Goal: Task Accomplishment & Management: Use online tool/utility

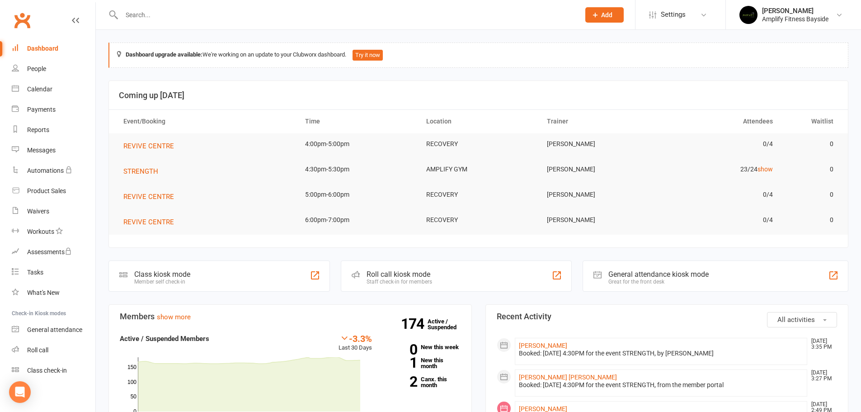
click at [172, 281] on div "Member self check-in" at bounding box center [162, 281] width 56 height 6
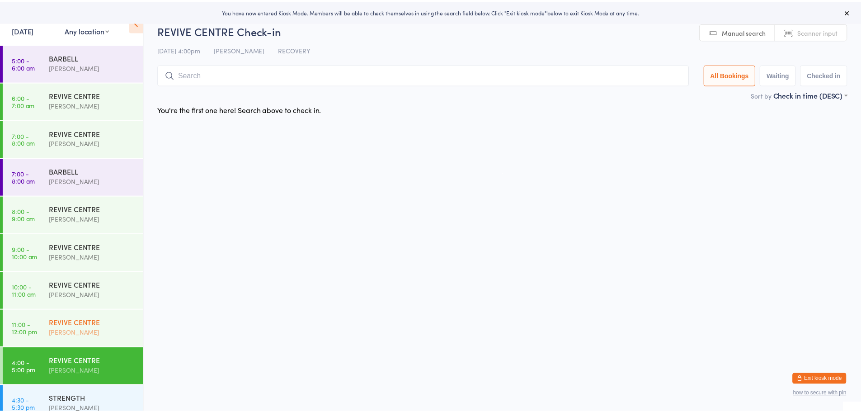
scroll to position [88, 0]
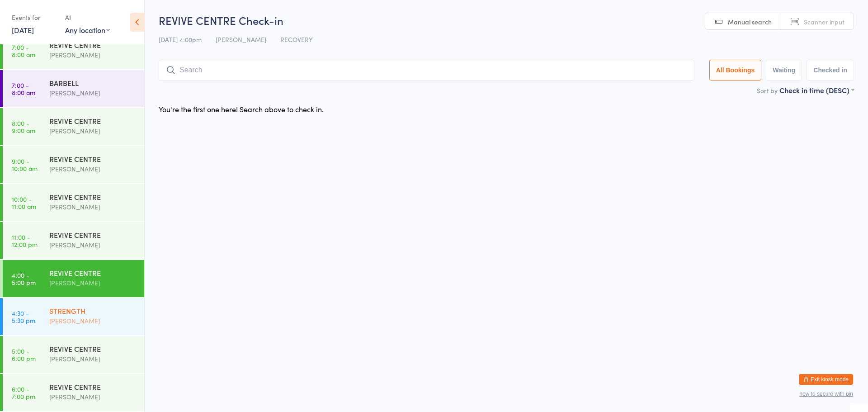
click at [76, 306] on div "STRENGTH" at bounding box center [92, 311] width 87 height 10
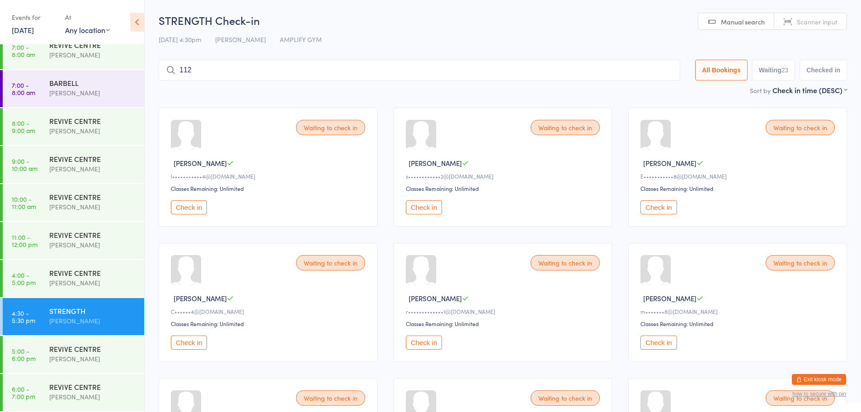
type input "1123"
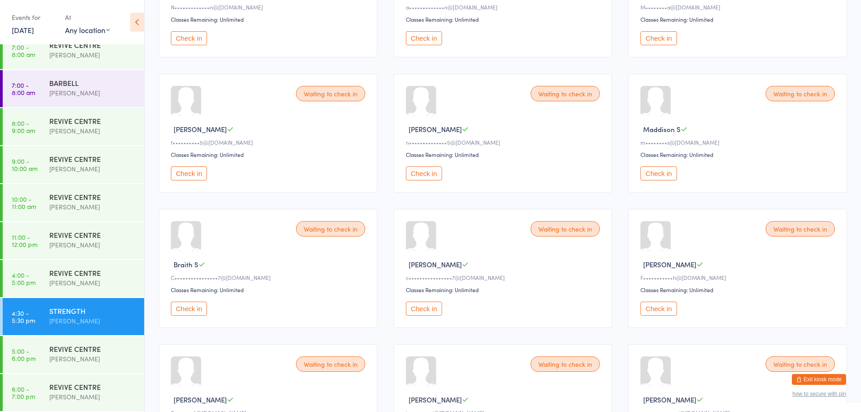
scroll to position [633, 0]
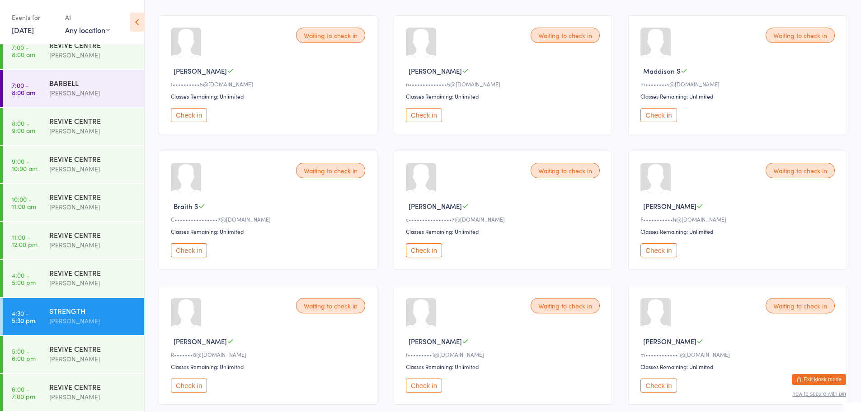
click at [198, 248] on button "Check in" at bounding box center [189, 250] width 36 height 14
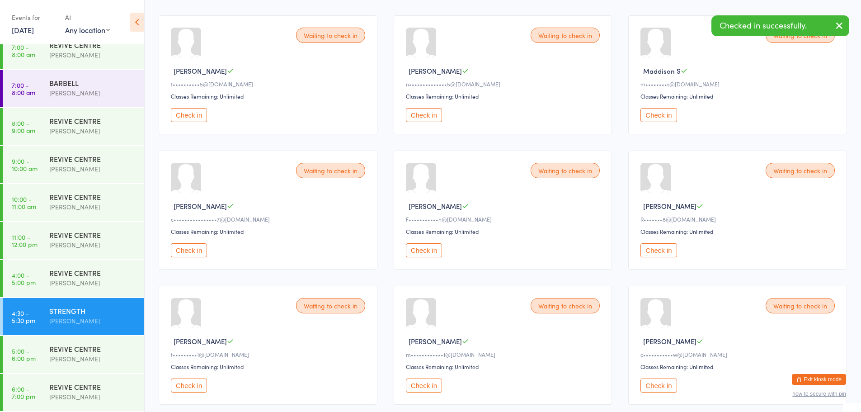
click at [198, 248] on button "Check in" at bounding box center [189, 250] width 36 height 14
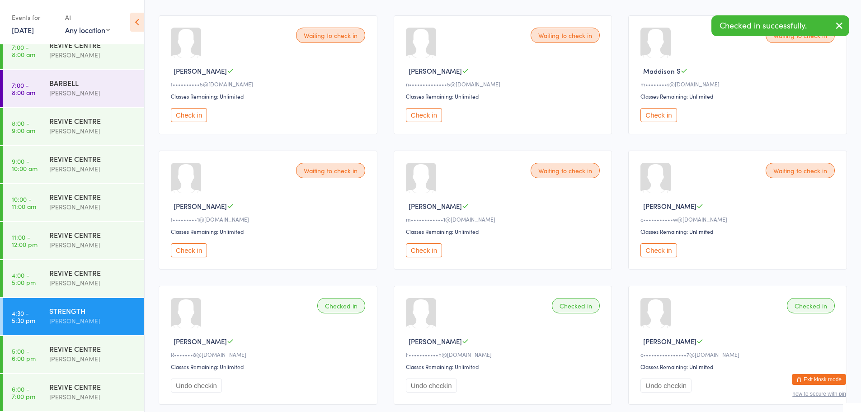
click at [428, 252] on button "Check in" at bounding box center [424, 250] width 36 height 14
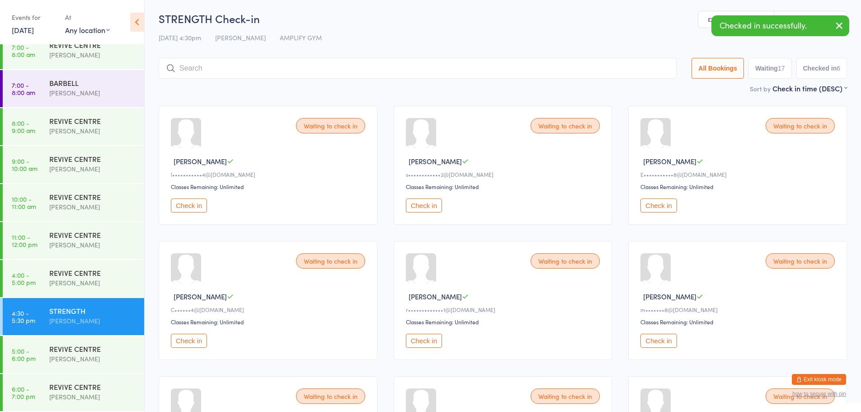
scroll to position [0, 0]
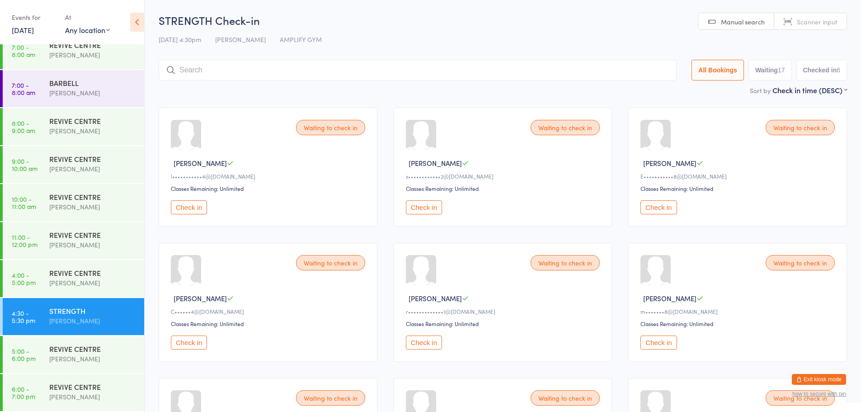
click at [189, 69] on input "search" at bounding box center [418, 70] width 518 height 21
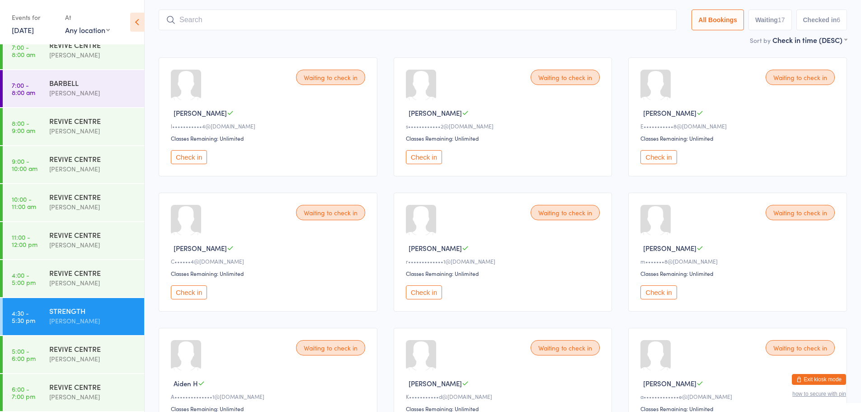
scroll to position [60, 0]
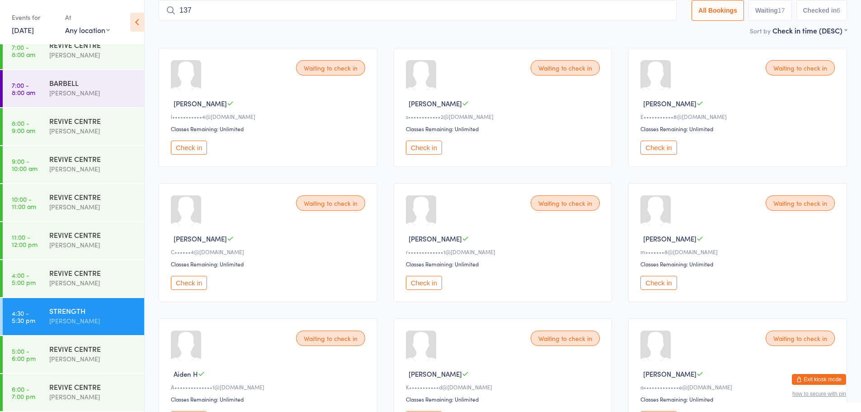
type input "1371"
type input "1380"
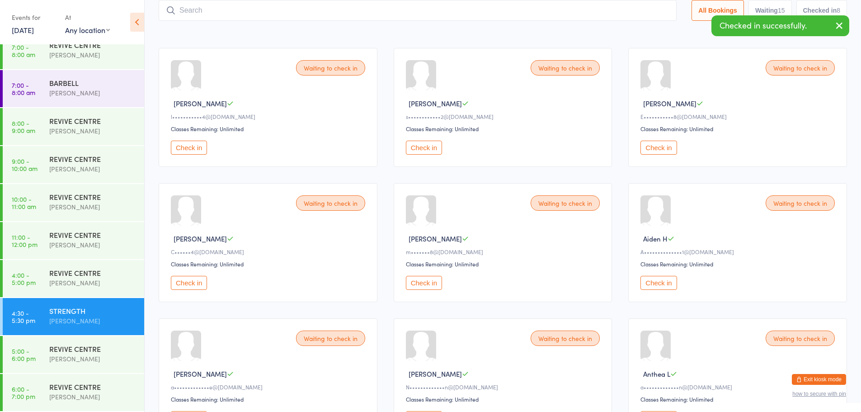
click at [425, 277] on button "Check in" at bounding box center [424, 283] width 36 height 14
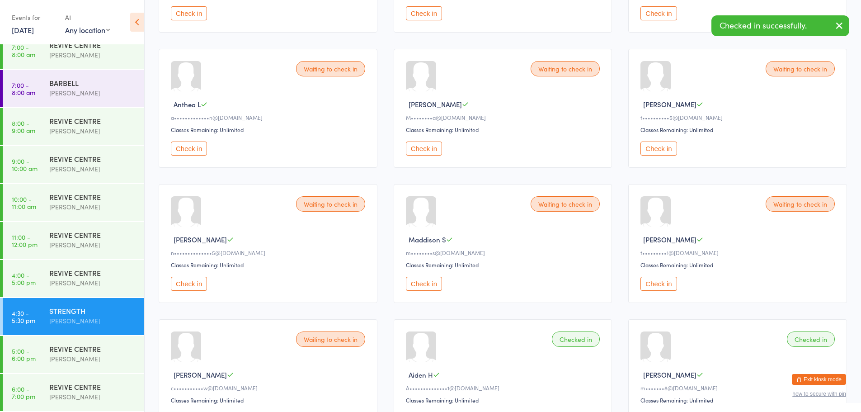
scroll to position [331, 0]
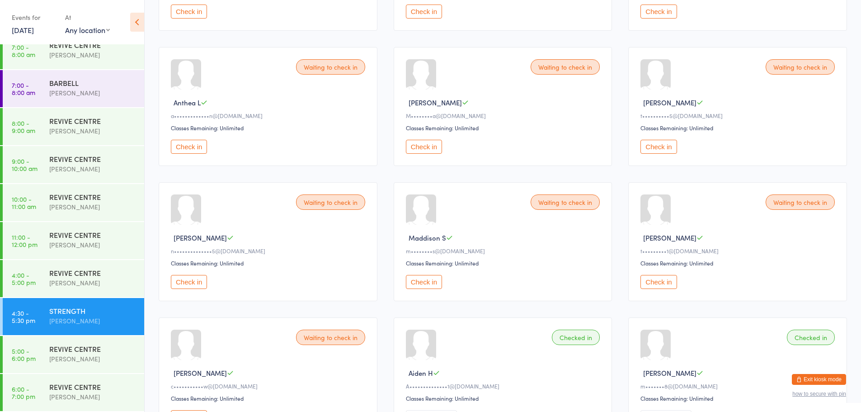
click at [206, 280] on button "Check in" at bounding box center [189, 282] width 36 height 14
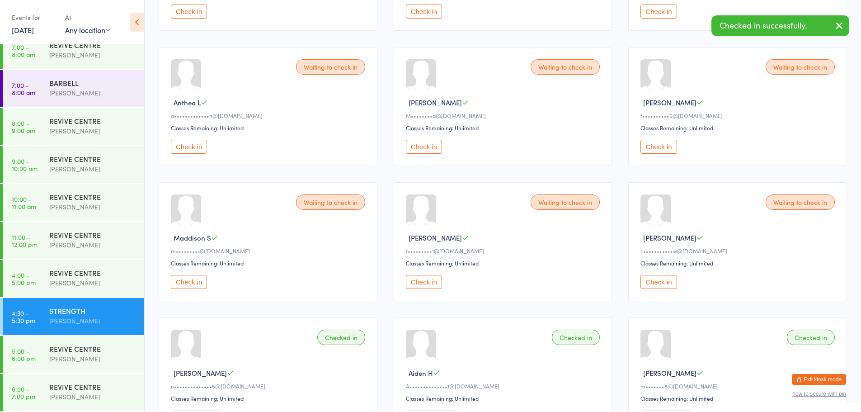
click at [657, 282] on button "Check in" at bounding box center [659, 282] width 36 height 14
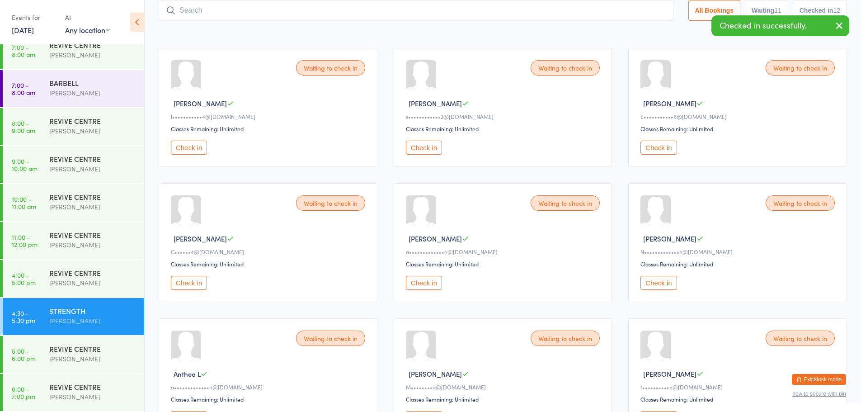
scroll to position [0, 0]
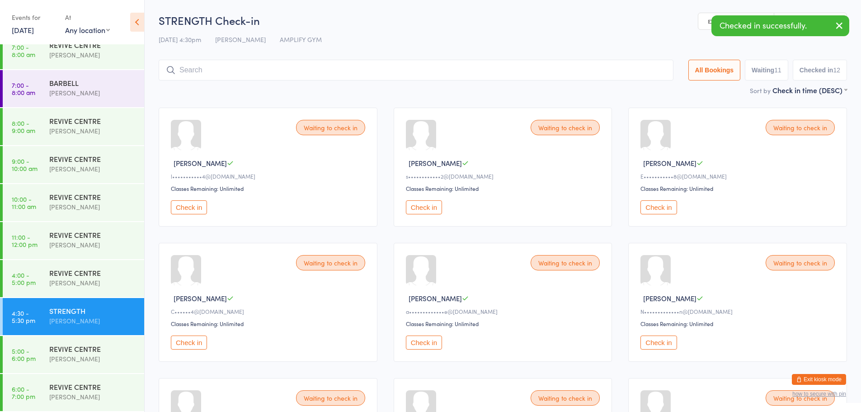
drag, startPoint x: 190, startPoint y: 70, endPoint x: 174, endPoint y: 81, distance: 19.2
click at [190, 70] on input "search" at bounding box center [416, 70] width 515 height 21
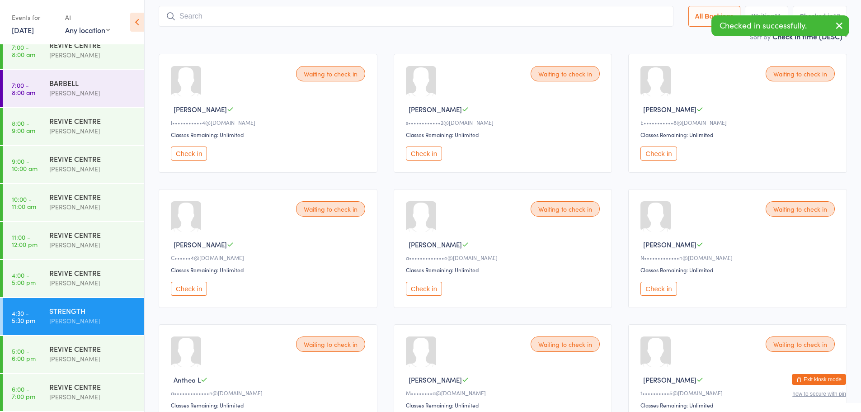
scroll to position [45, 0]
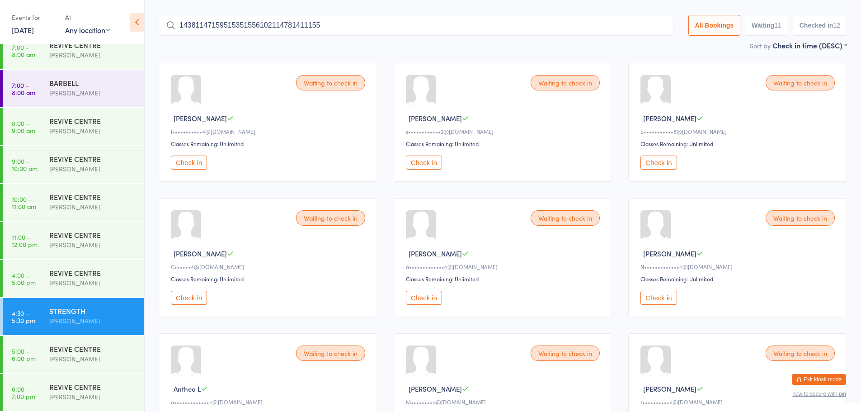
type input "143811471595153515561021147814111557"
click at [656, 26] on input "143811471595153515561021147814111557" at bounding box center [416, 25] width 515 height 21
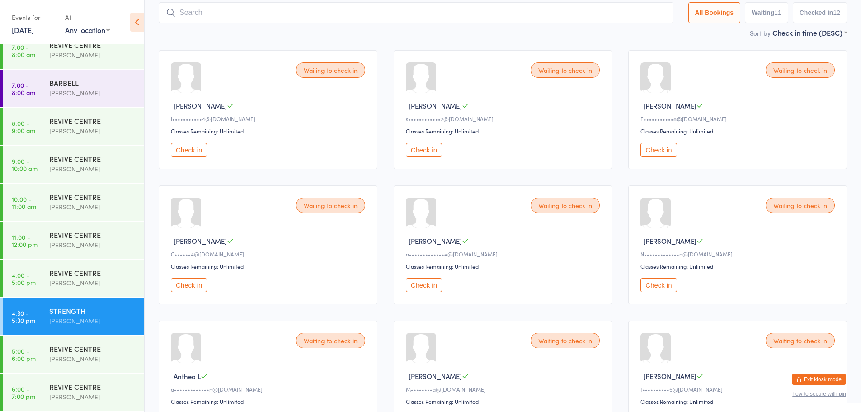
scroll to position [60, 0]
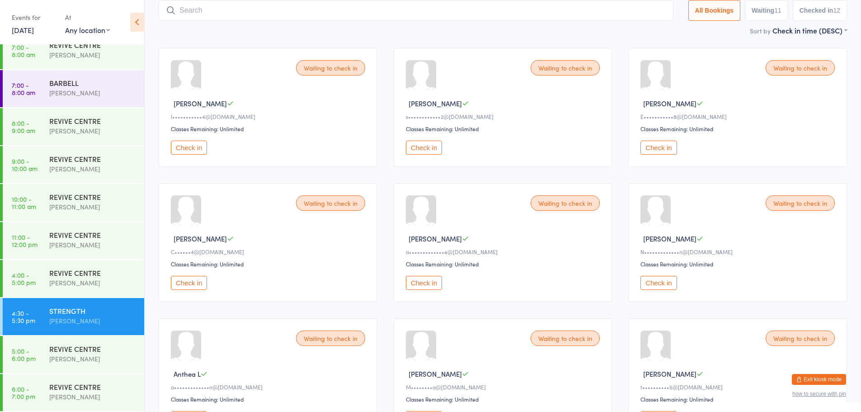
click at [193, 151] on button "Check in" at bounding box center [189, 148] width 36 height 14
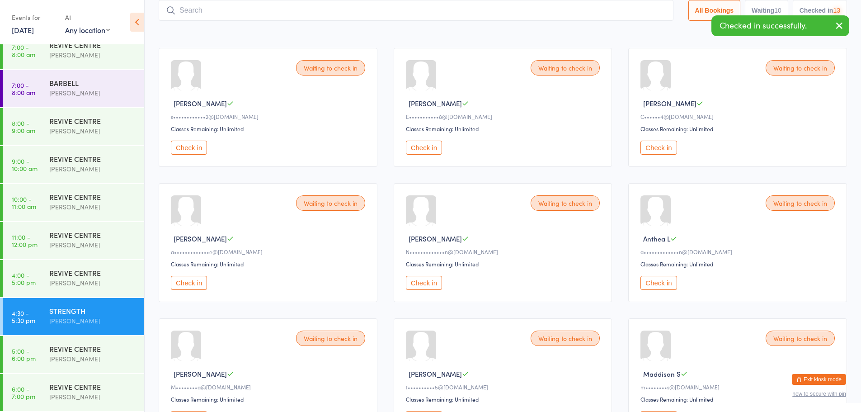
click at [193, 151] on button "Check in" at bounding box center [189, 148] width 36 height 14
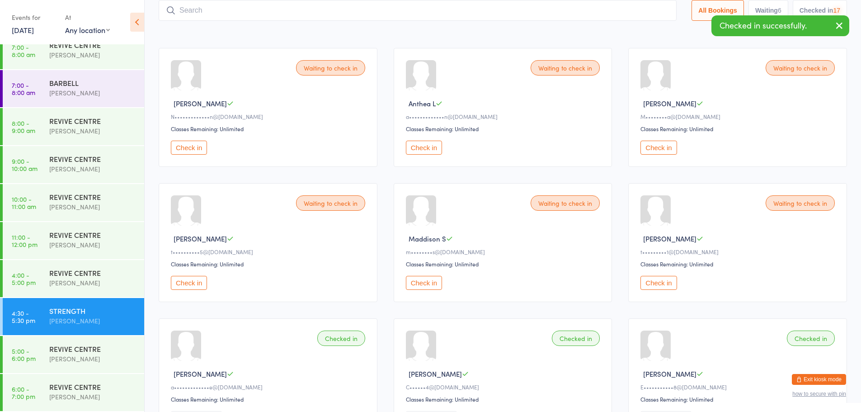
click at [193, 151] on button "Check in" at bounding box center [189, 148] width 36 height 14
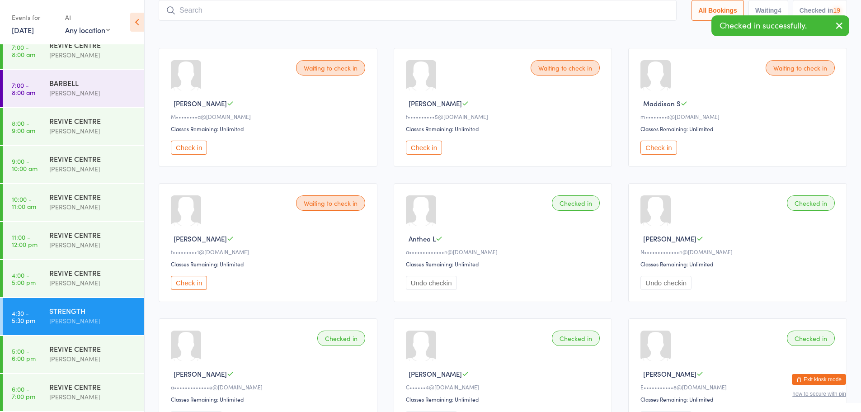
click at [193, 151] on button "Check in" at bounding box center [189, 148] width 36 height 14
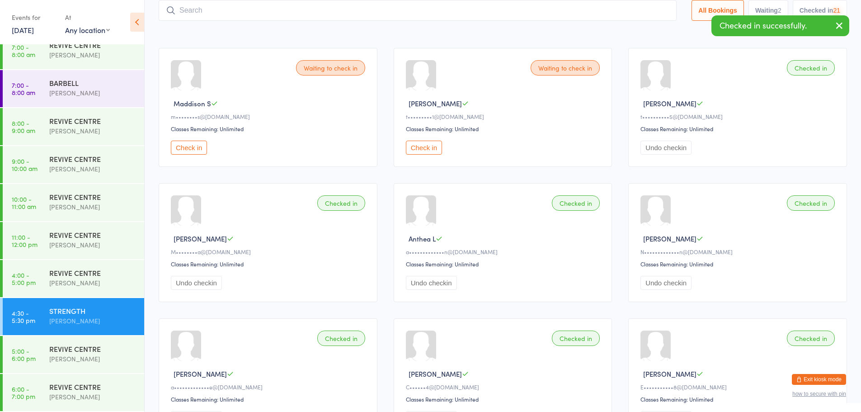
click at [193, 151] on button "Check in" at bounding box center [189, 148] width 36 height 14
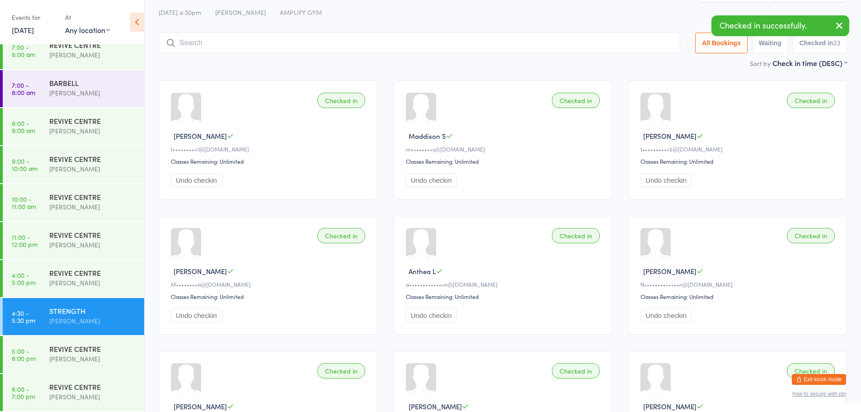
scroll to position [0, 0]
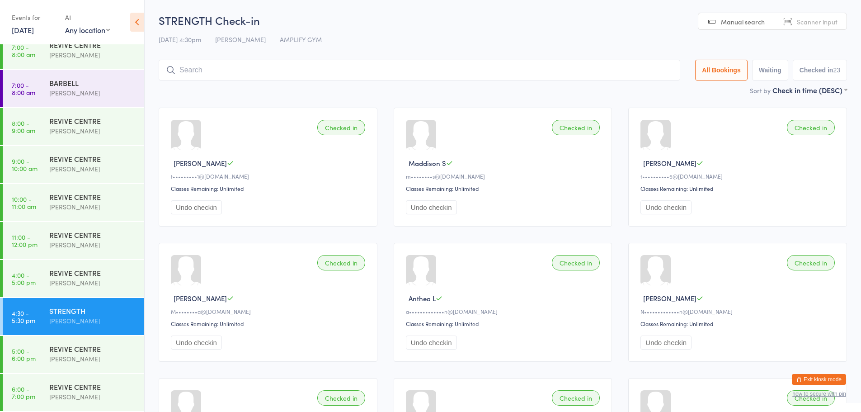
click at [222, 67] on input "search" at bounding box center [420, 70] width 522 height 21
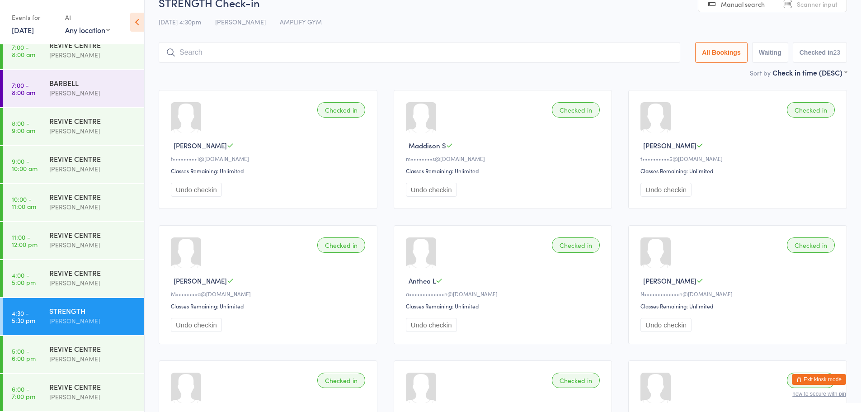
scroll to position [60, 0]
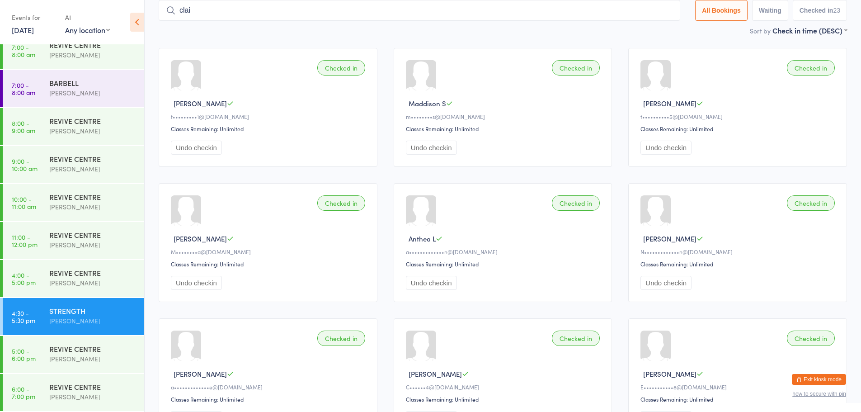
type input "clair"
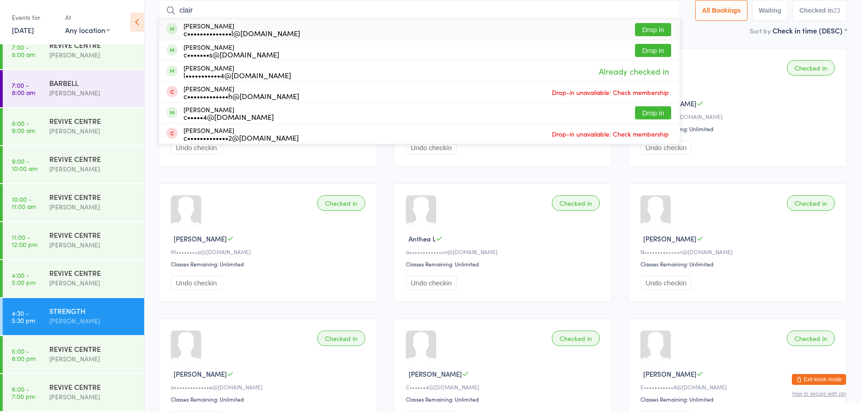
click at [666, 9] on input "clair" at bounding box center [420, 10] width 522 height 21
